Goal: Task Accomplishment & Management: Use online tool/utility

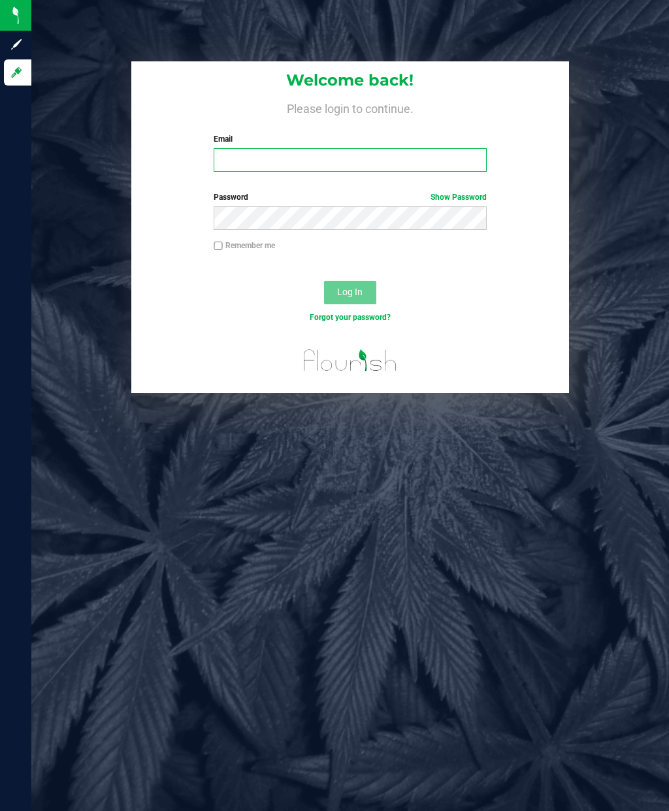
click at [249, 165] on input "Email" at bounding box center [350, 160] width 272 height 24
type input "[EMAIL_ADDRESS][DOMAIN_NAME]"
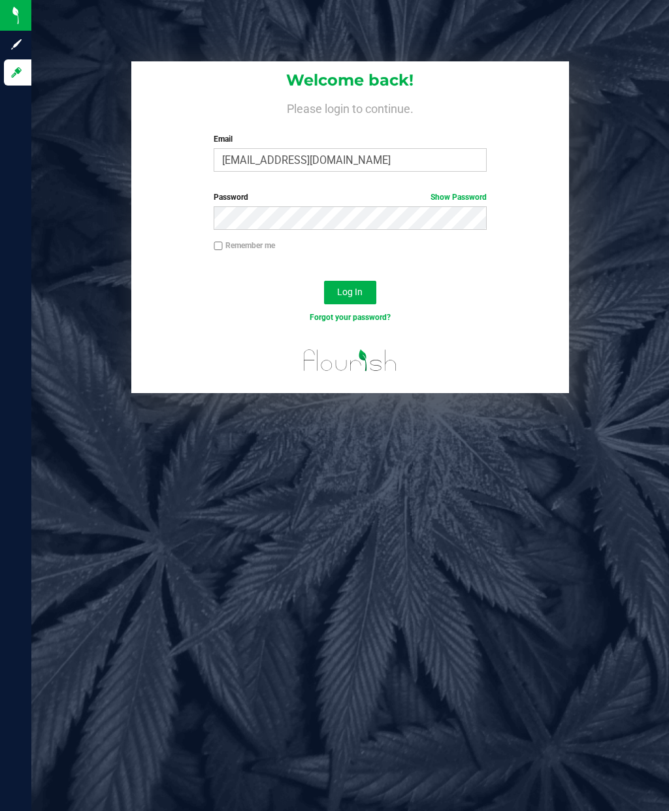
click at [360, 293] on span "Log In" at bounding box center [349, 292] width 25 height 10
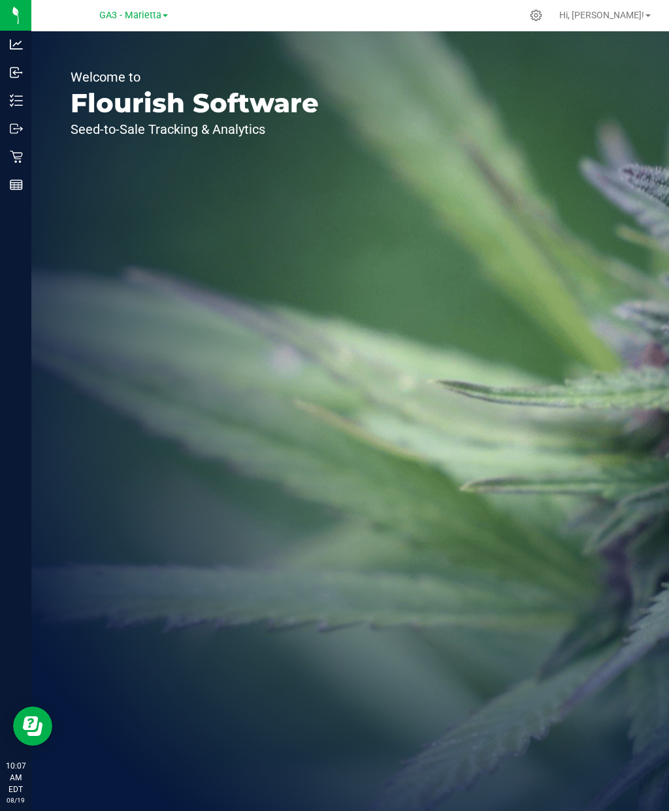
click at [0, 0] on p "Retail" at bounding box center [0, 0] width 0 height 0
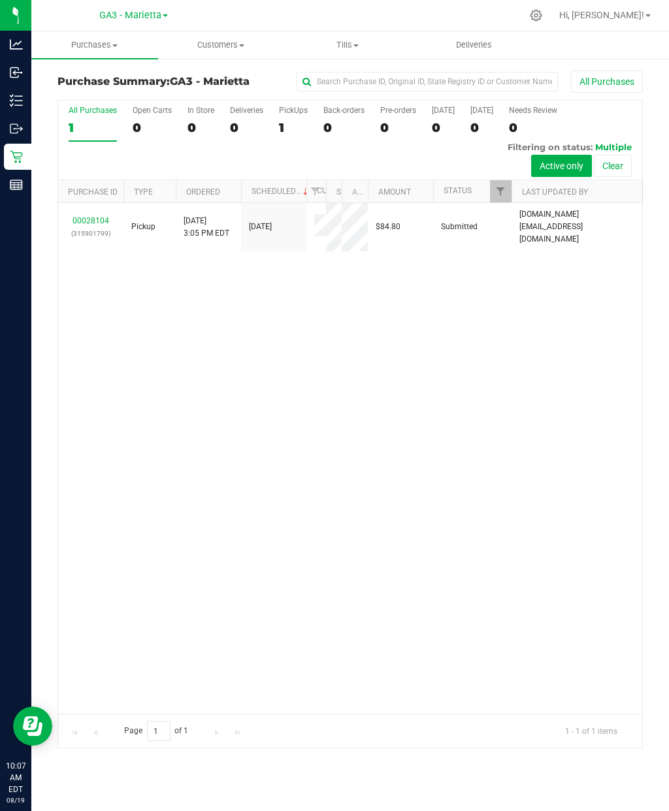
click at [187, 441] on div "00028104 (315901799) Pickup [DATE] 3:05 PM EDT 8/18/2025 $84.80 Submitted [DOMA…" at bounding box center [350, 458] width 584 height 511
click at [15, 111] on div "Inventory" at bounding box center [17, 100] width 27 height 26
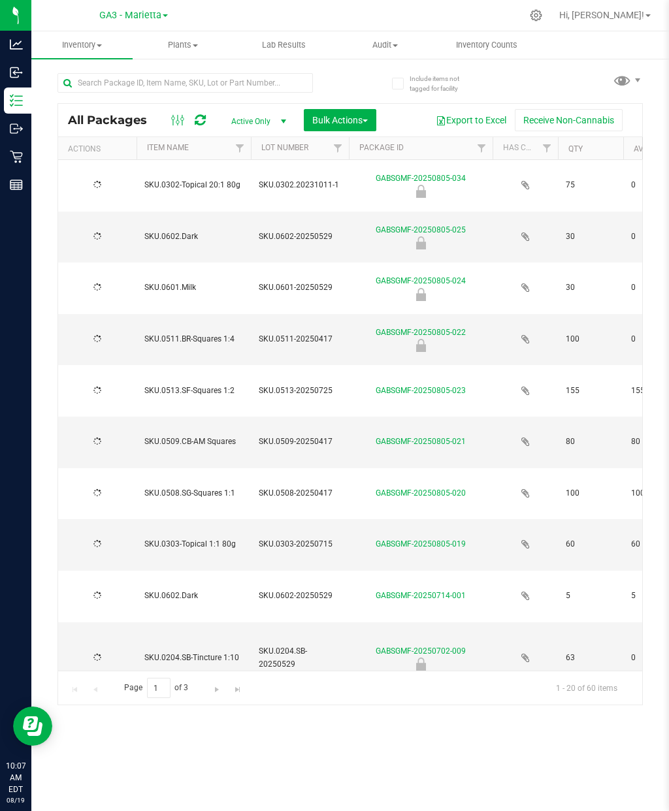
type input "[DATE]"
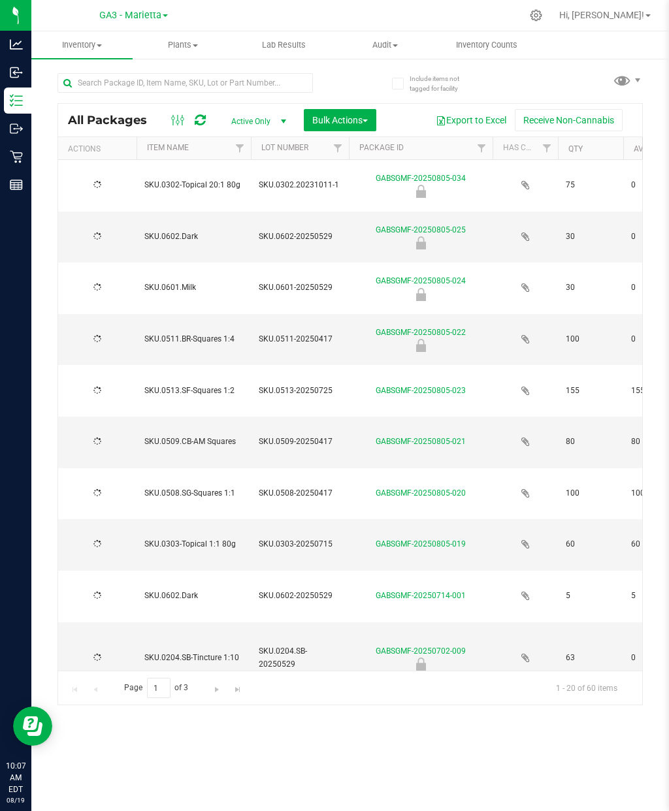
type input "[DATE]"
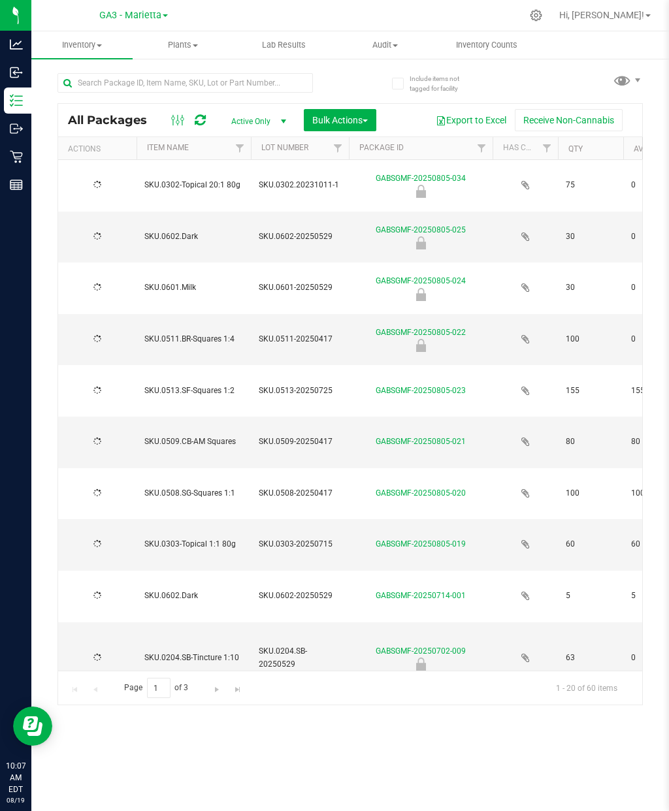
type input "[DATE]"
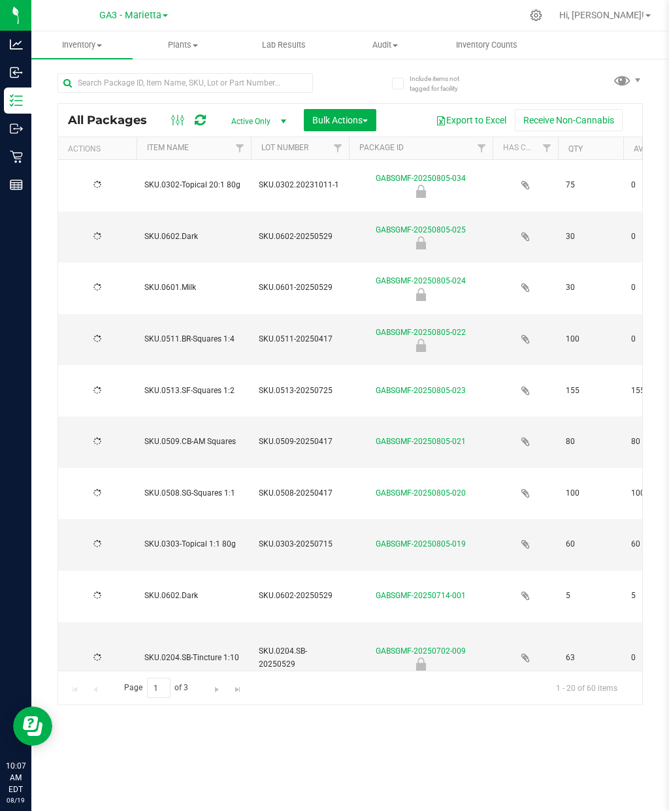
type input "[DATE]"
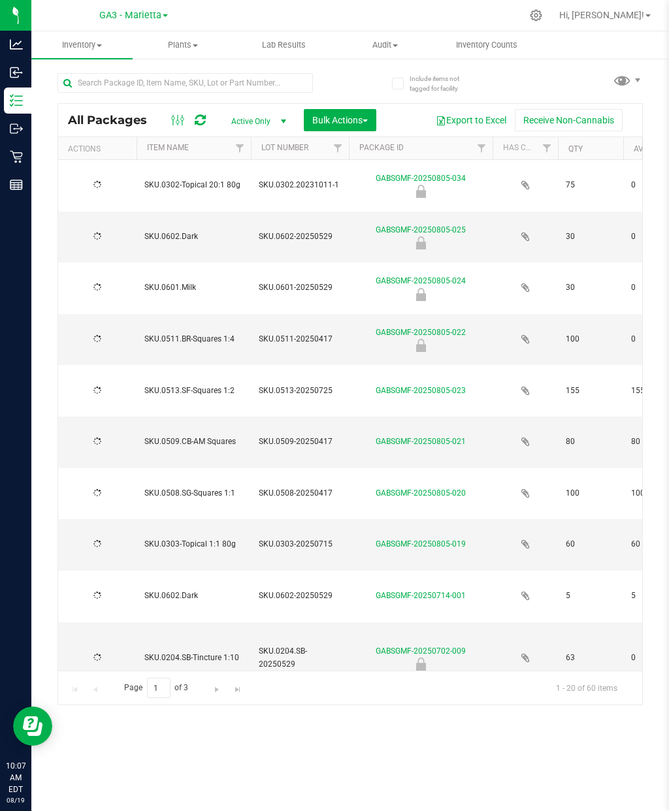
type input "[DATE]"
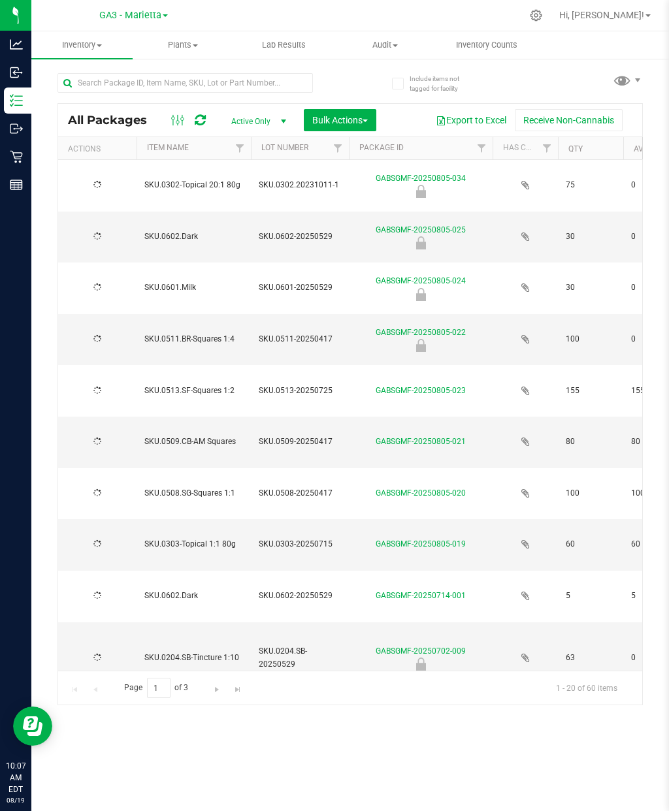
type input "[DATE]"
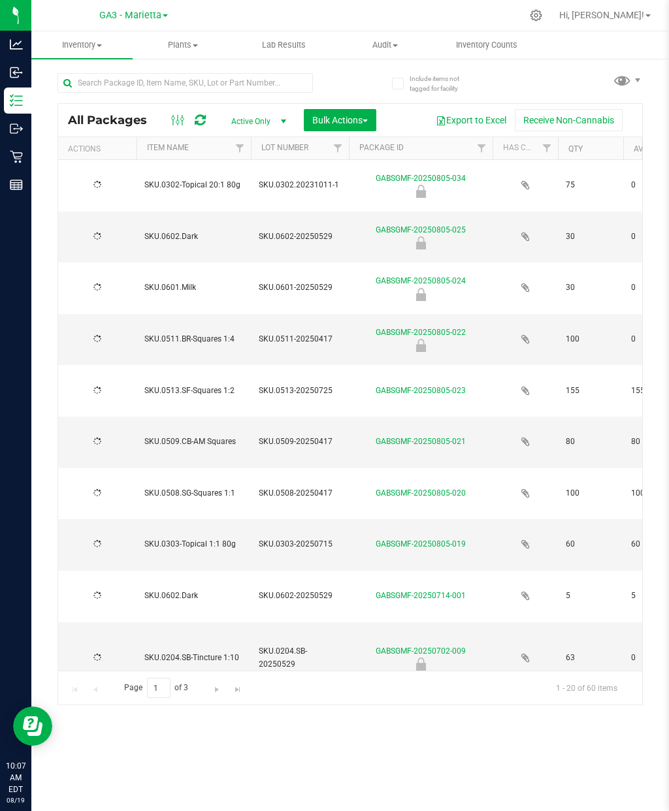
type input "[DATE]"
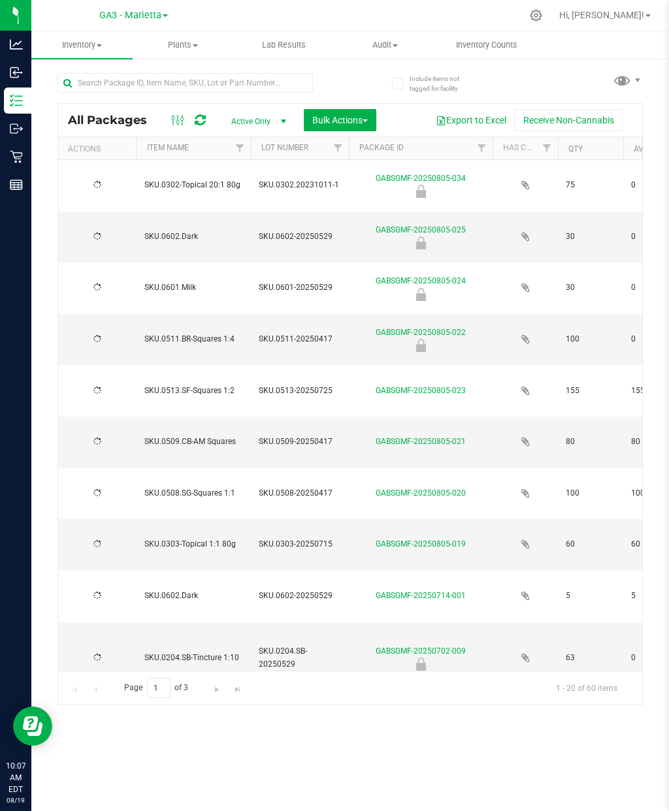
type input "[DATE]"
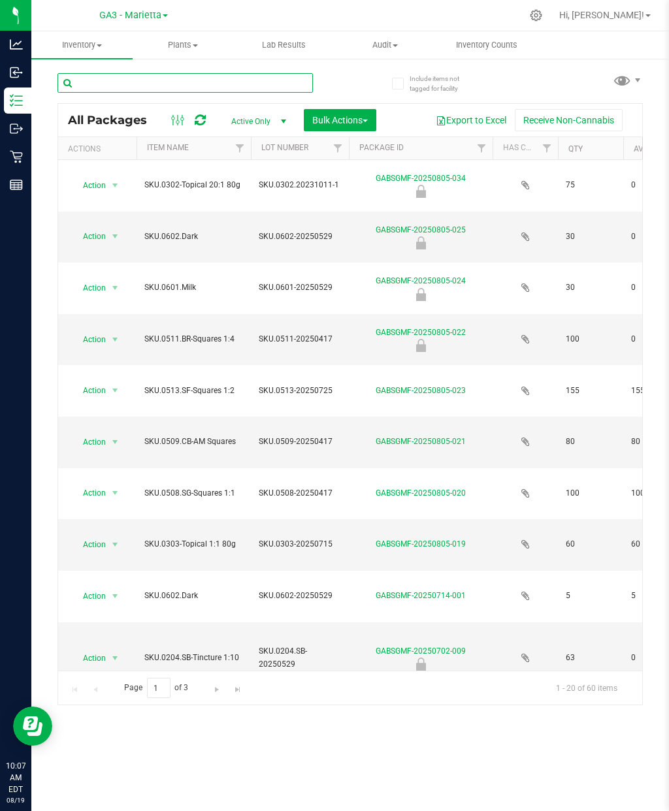
click at [171, 84] on input "text" at bounding box center [184, 83] width 255 height 20
click at [67, 46] on span "Inventory" at bounding box center [81, 45] width 101 height 12
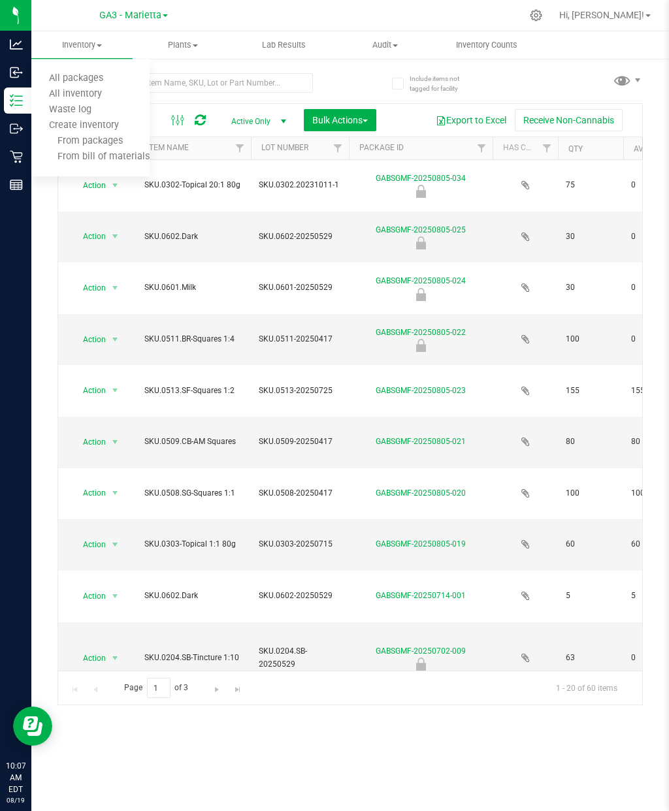
click at [187, 152] on link "Item Name" at bounding box center [168, 147] width 42 height 9
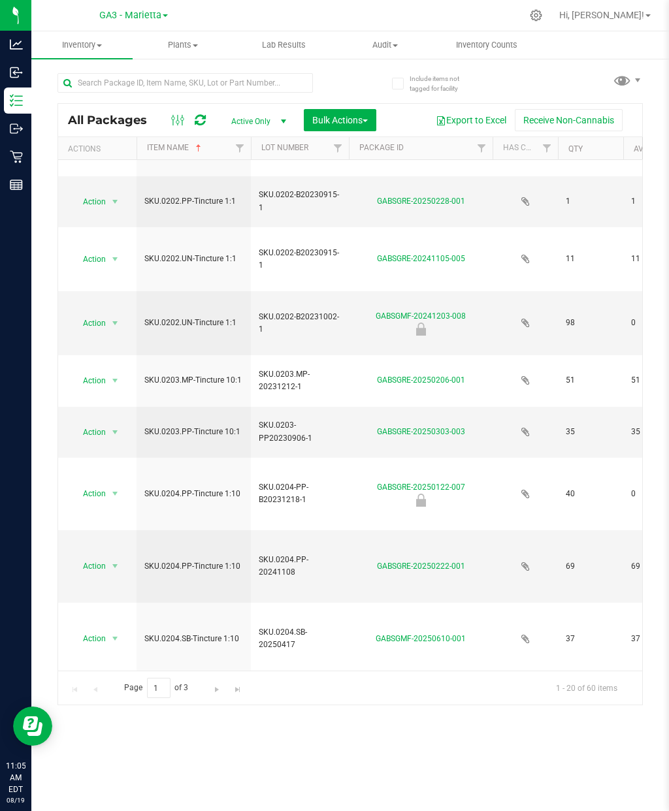
scroll to position [290, 0]
click at [467, 140] on th "Package ID" at bounding box center [421, 148] width 144 height 23
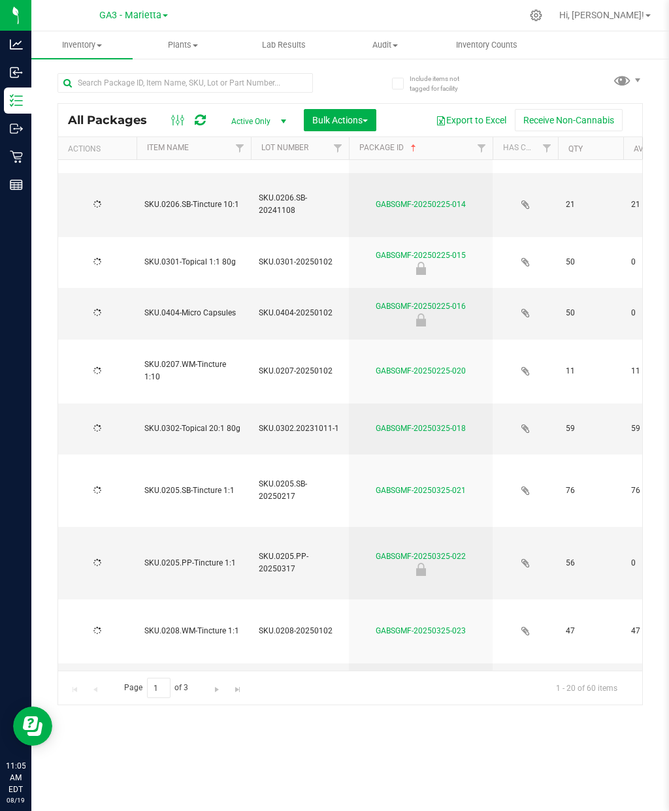
scroll to position [0, 0]
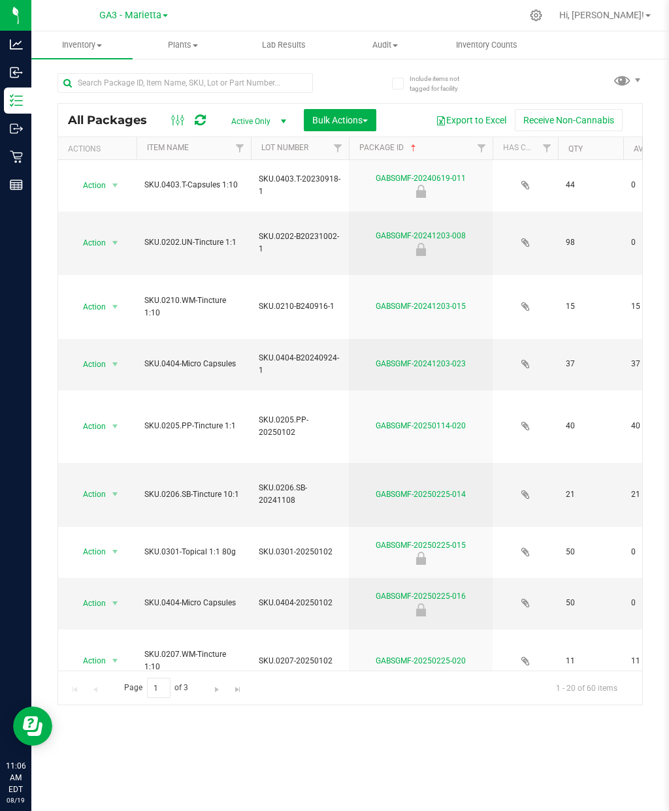
click at [188, 151] on link "Item Name" at bounding box center [168, 147] width 42 height 9
